Goal: Transaction & Acquisition: Book appointment/travel/reservation

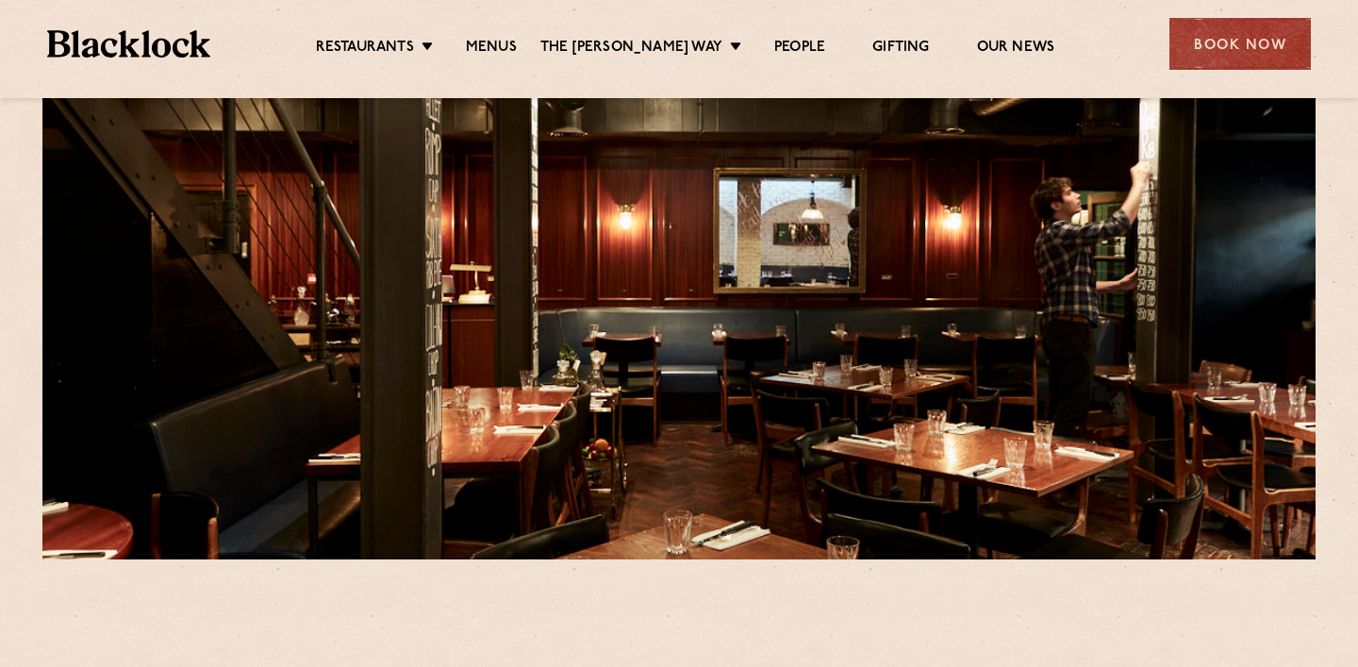
scroll to position [118, 0]
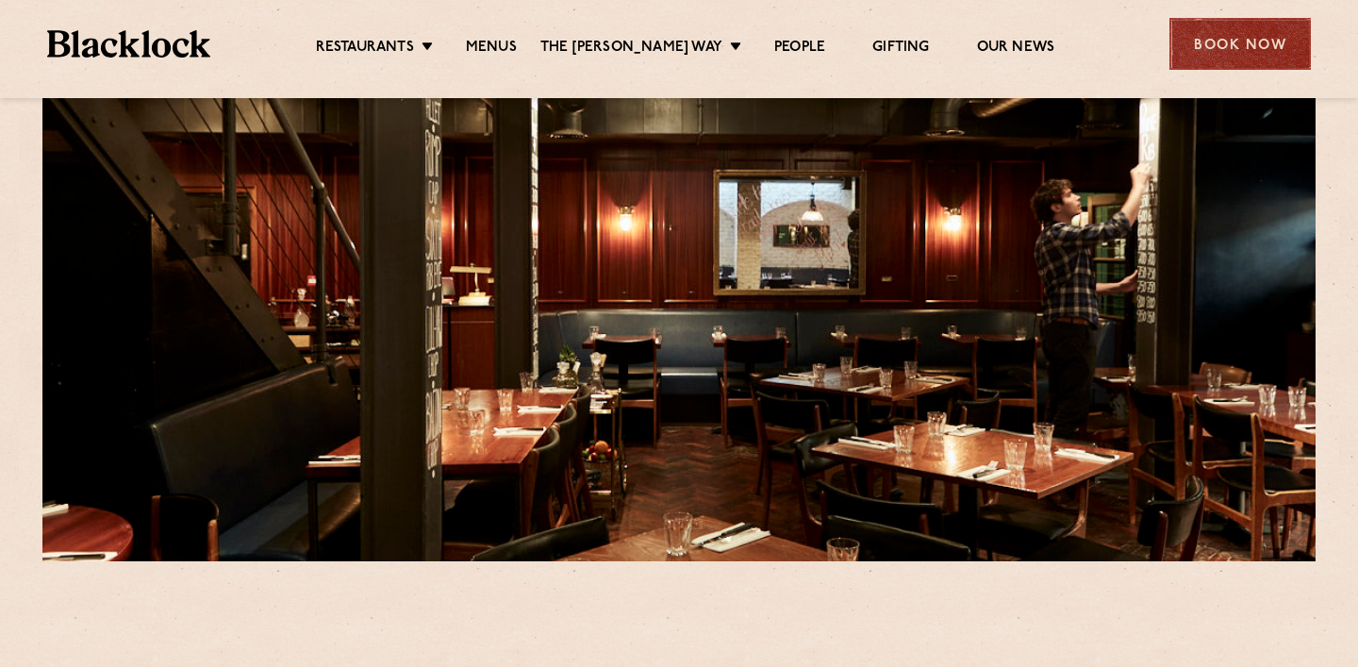
click at [1210, 32] on div "Book Now" at bounding box center [1239, 44] width 141 height 52
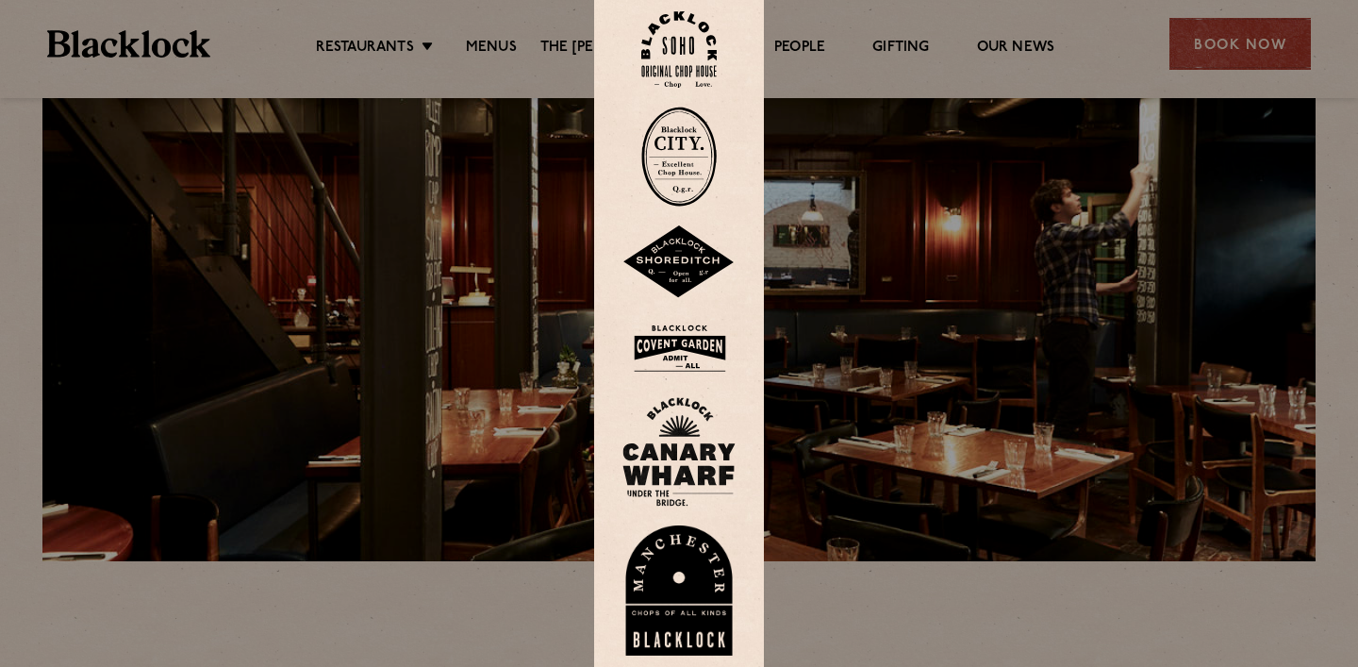
click at [683, 36] on img at bounding box center [678, 49] width 75 height 76
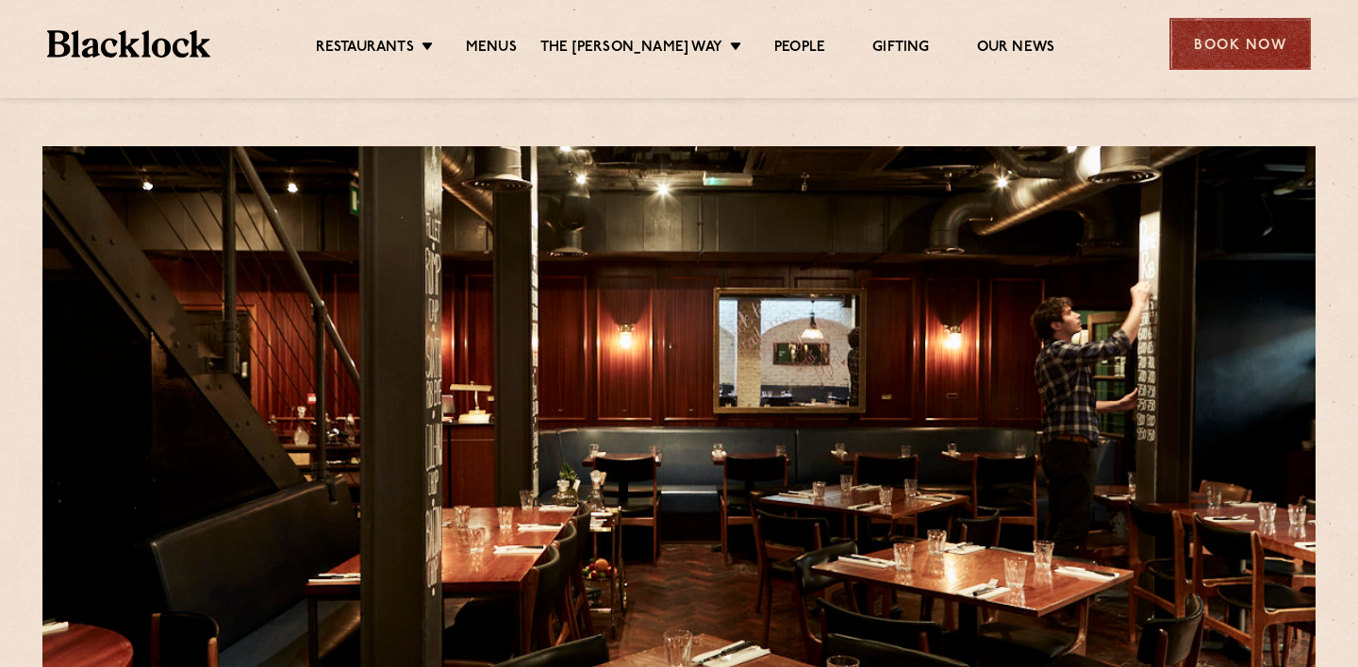
click at [1196, 44] on div "Book Now" at bounding box center [1239, 44] width 141 height 52
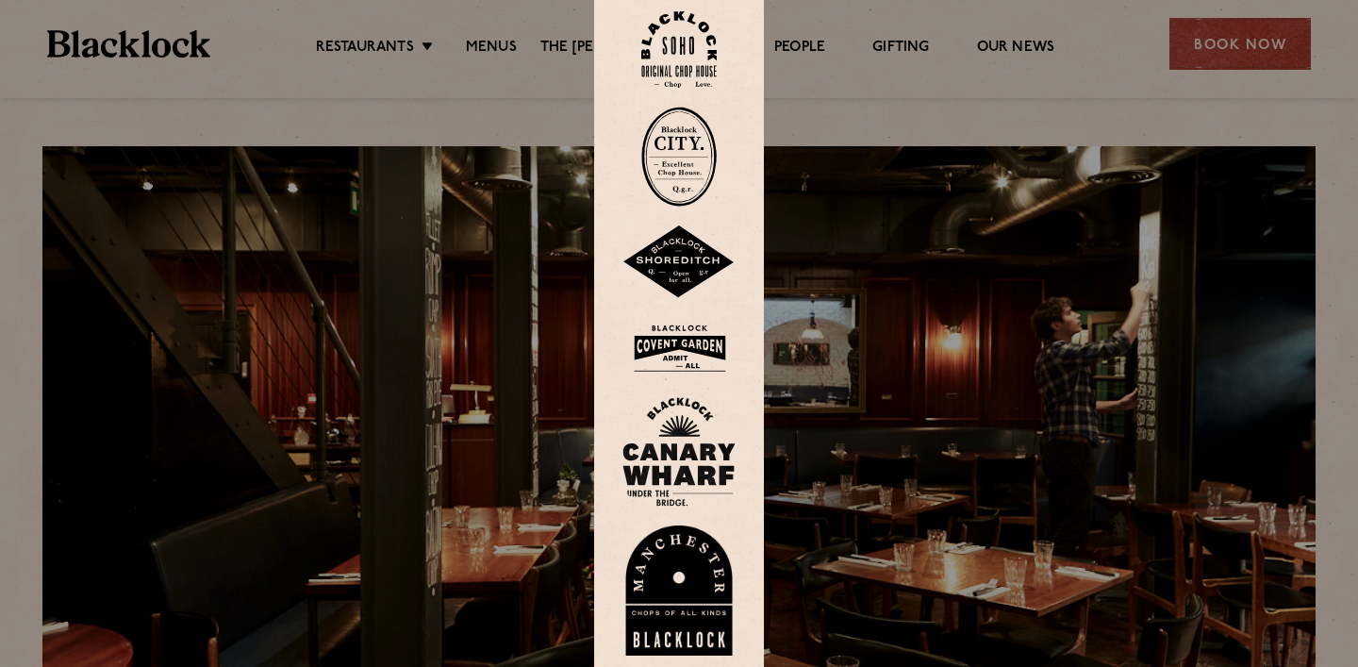
click at [696, 350] on img at bounding box center [678, 348] width 113 height 61
